Goal: Task Accomplishment & Management: Manage account settings

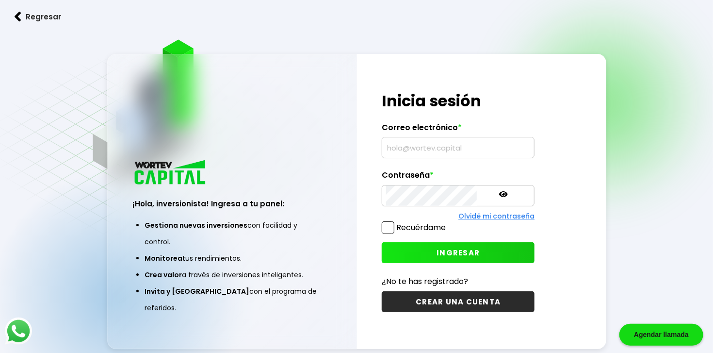
click at [403, 153] on input "text" at bounding box center [458, 147] width 144 height 20
type input "[EMAIL_ADDRESS][DOMAIN_NAME]"
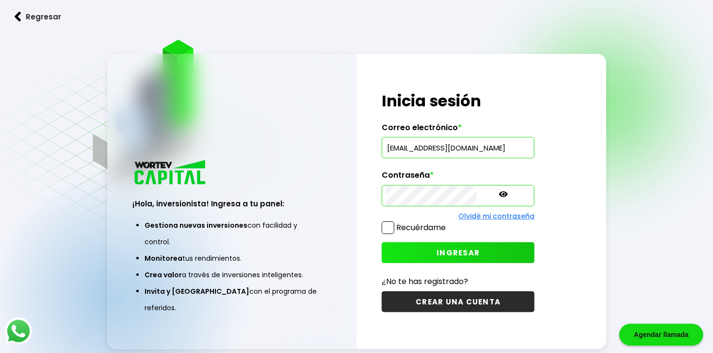
click at [436, 252] on span "INGRESAR" at bounding box center [457, 252] width 43 height 10
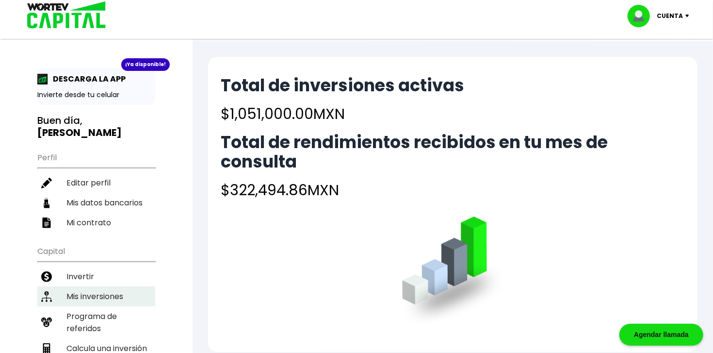
click at [97, 286] on li "Mis inversiones" at bounding box center [96, 296] width 118 height 20
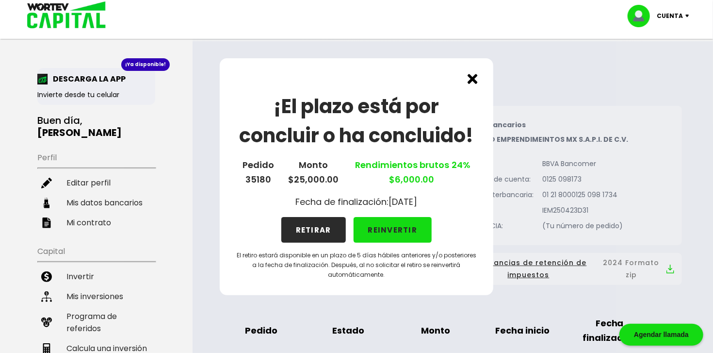
click at [312, 230] on button "RETIRAR" at bounding box center [313, 230] width 64 height 26
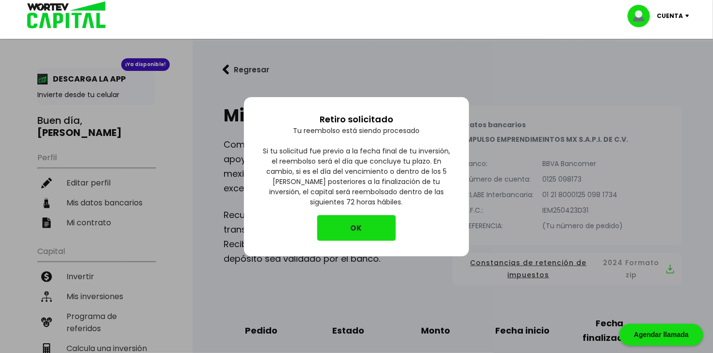
click at [344, 228] on button "OK" at bounding box center [356, 228] width 79 height 26
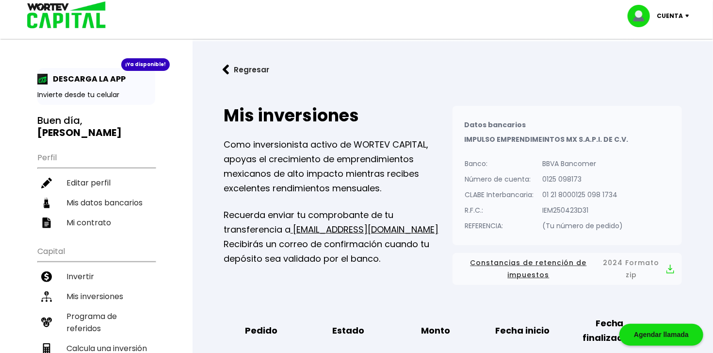
click at [685, 15] on img at bounding box center [689, 16] width 13 height 3
click at [645, 64] on li "Cerrar sesión" at bounding box center [660, 65] width 78 height 20
